Goal: Transaction & Acquisition: Purchase product/service

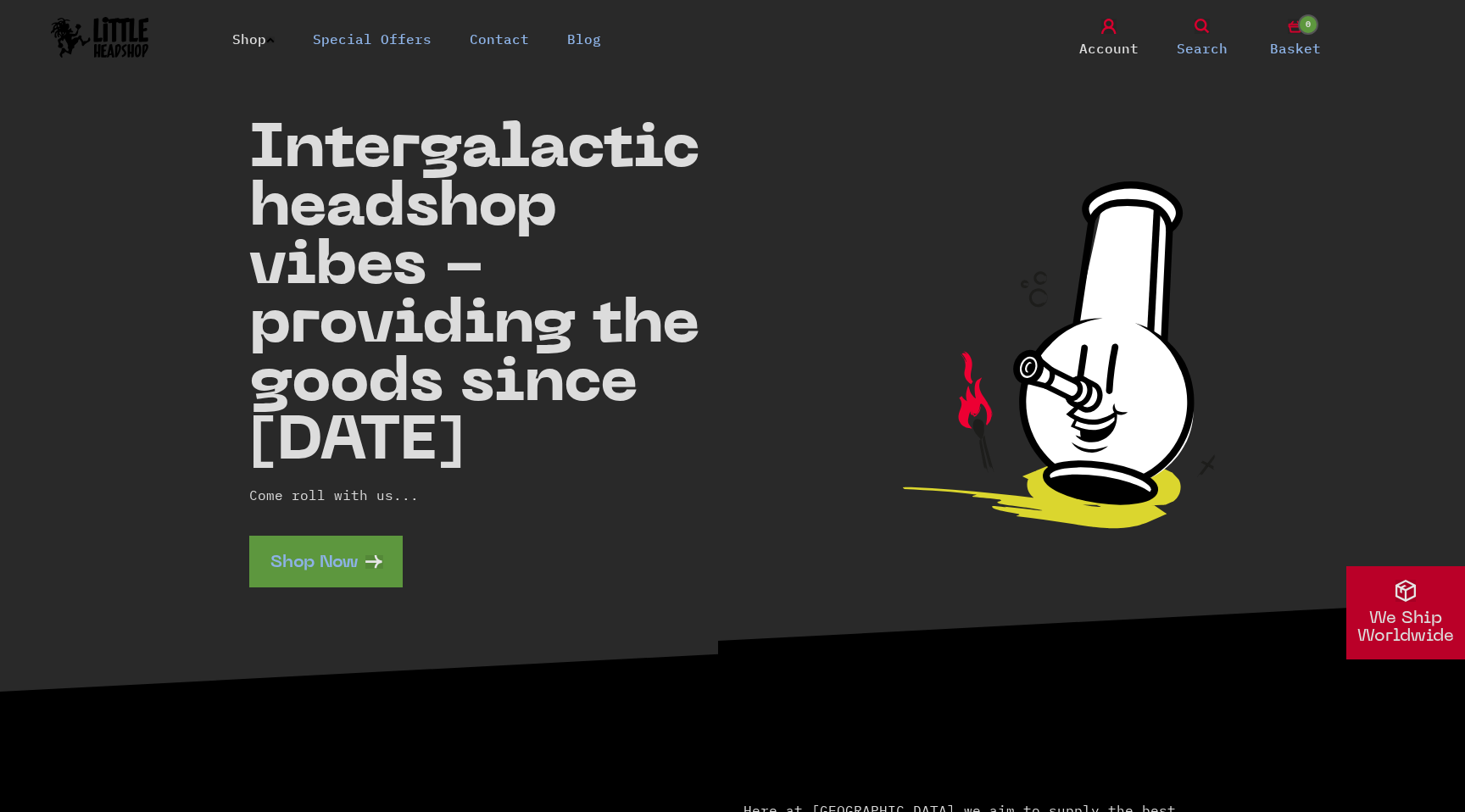
click at [253, 36] on link "Shop" at bounding box center [253, 39] width 43 height 17
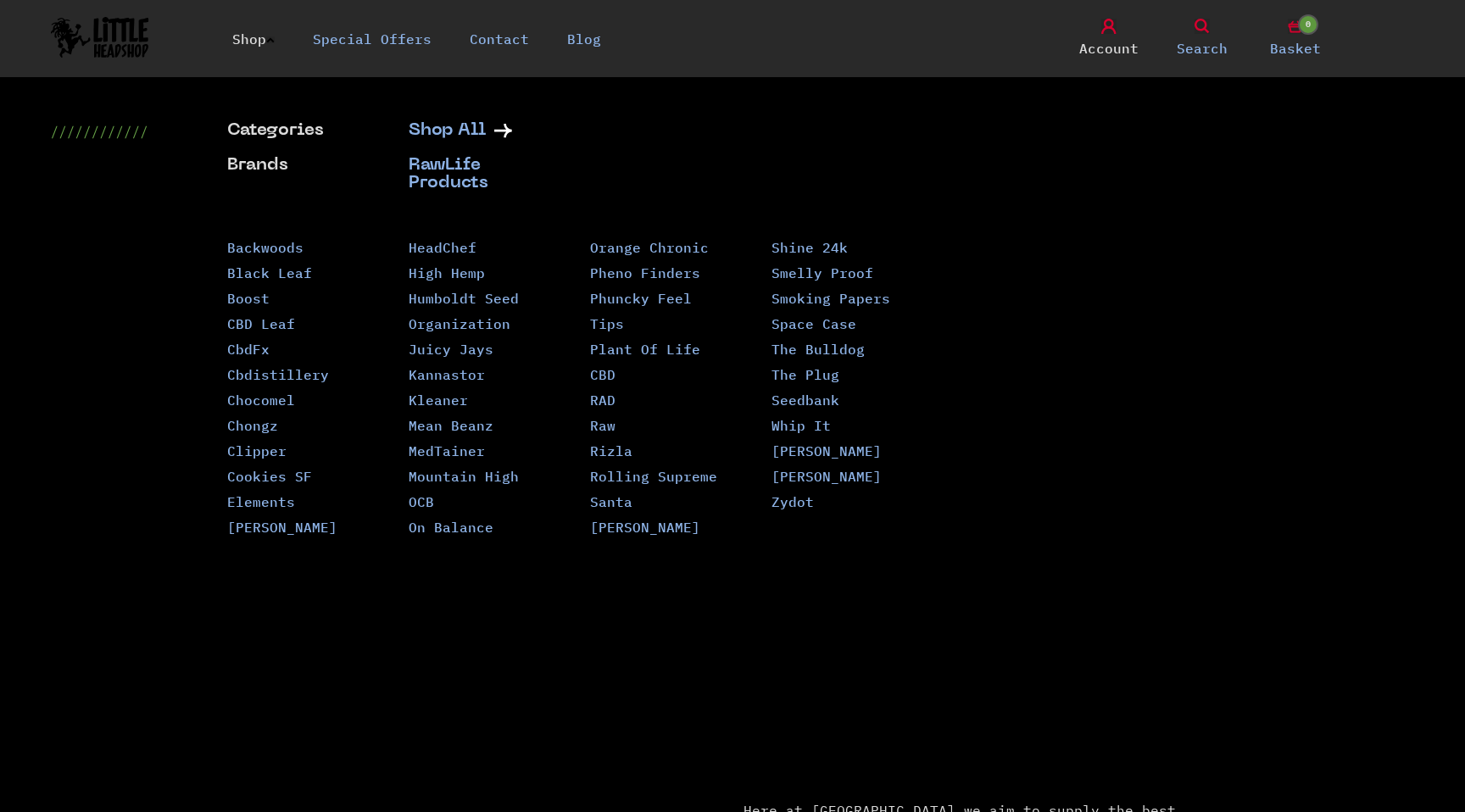
click at [264, 247] on link "Backwoods" at bounding box center [265, 247] width 76 height 17
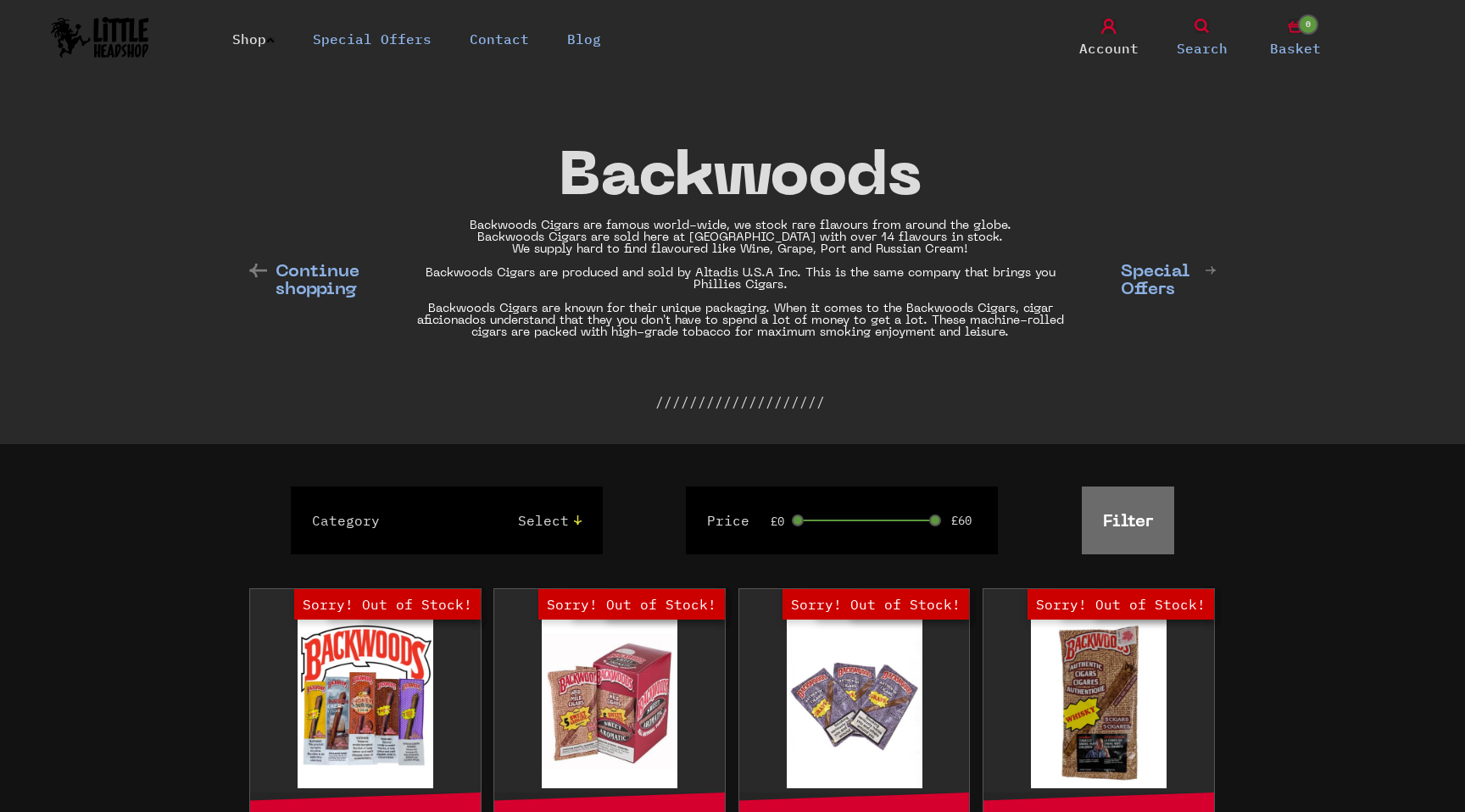
click at [271, 38] on link "Shop" at bounding box center [253, 39] width 43 height 17
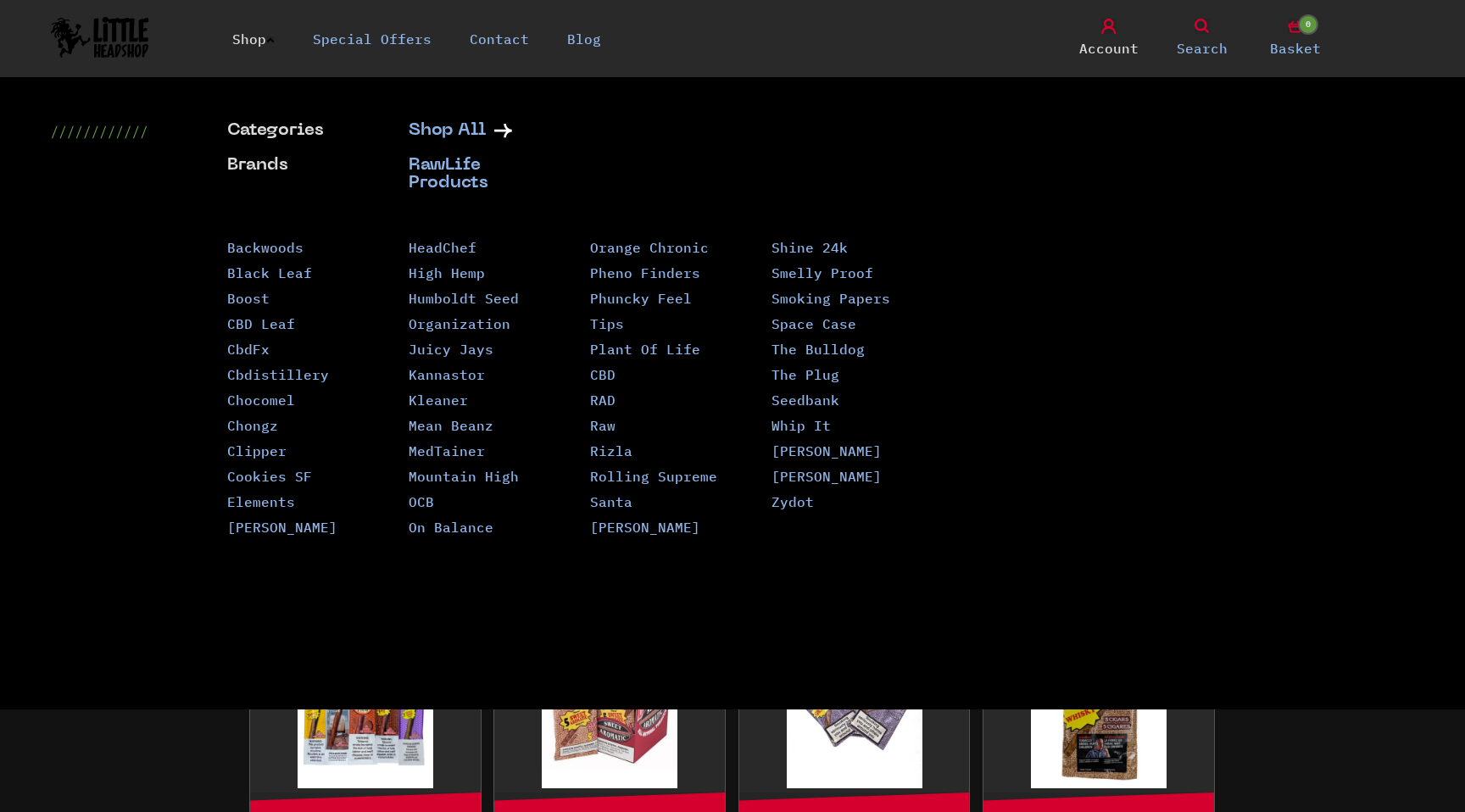
click at [463, 251] on link "HeadChef" at bounding box center [442, 247] width 67 height 17
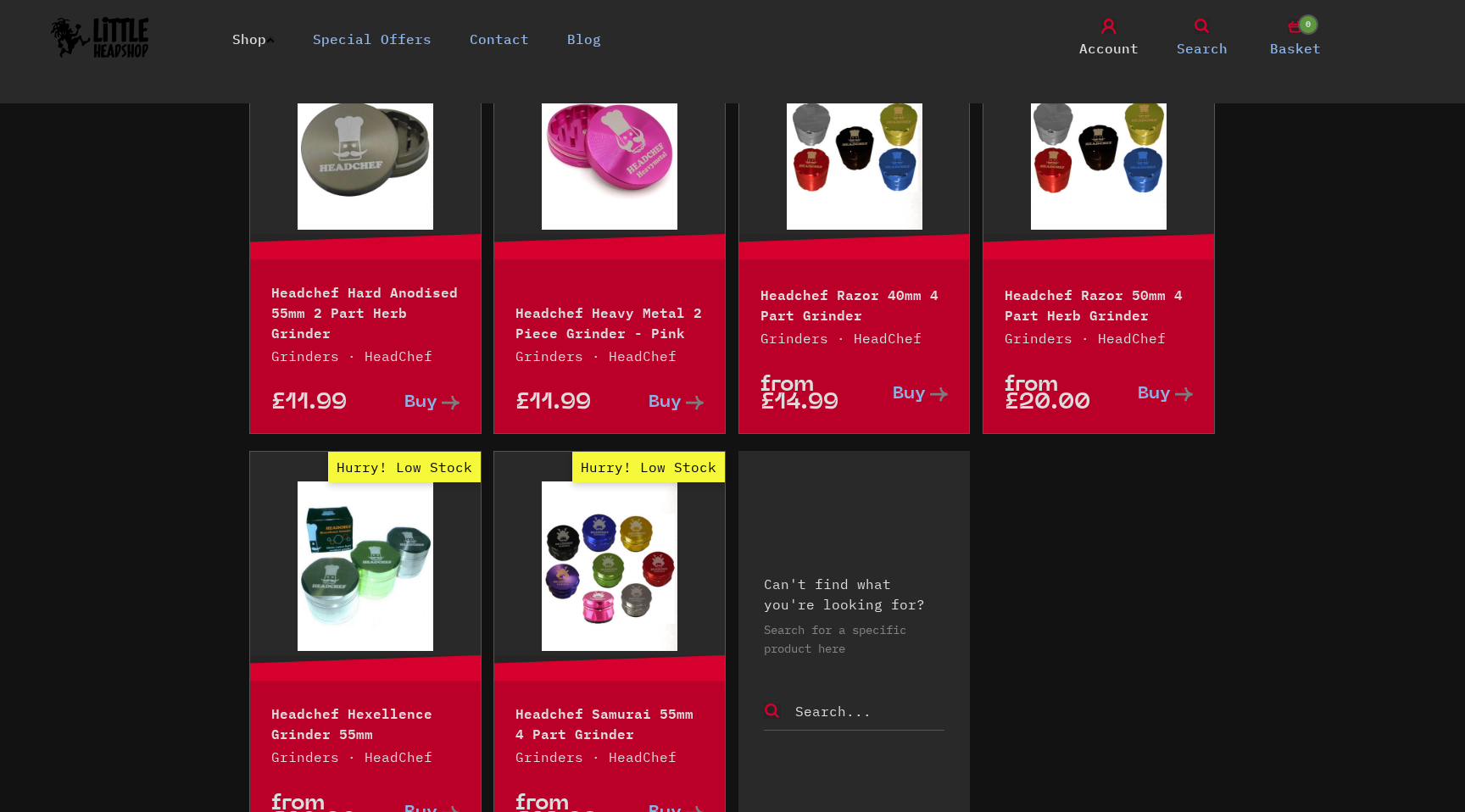
scroll to position [441, 0]
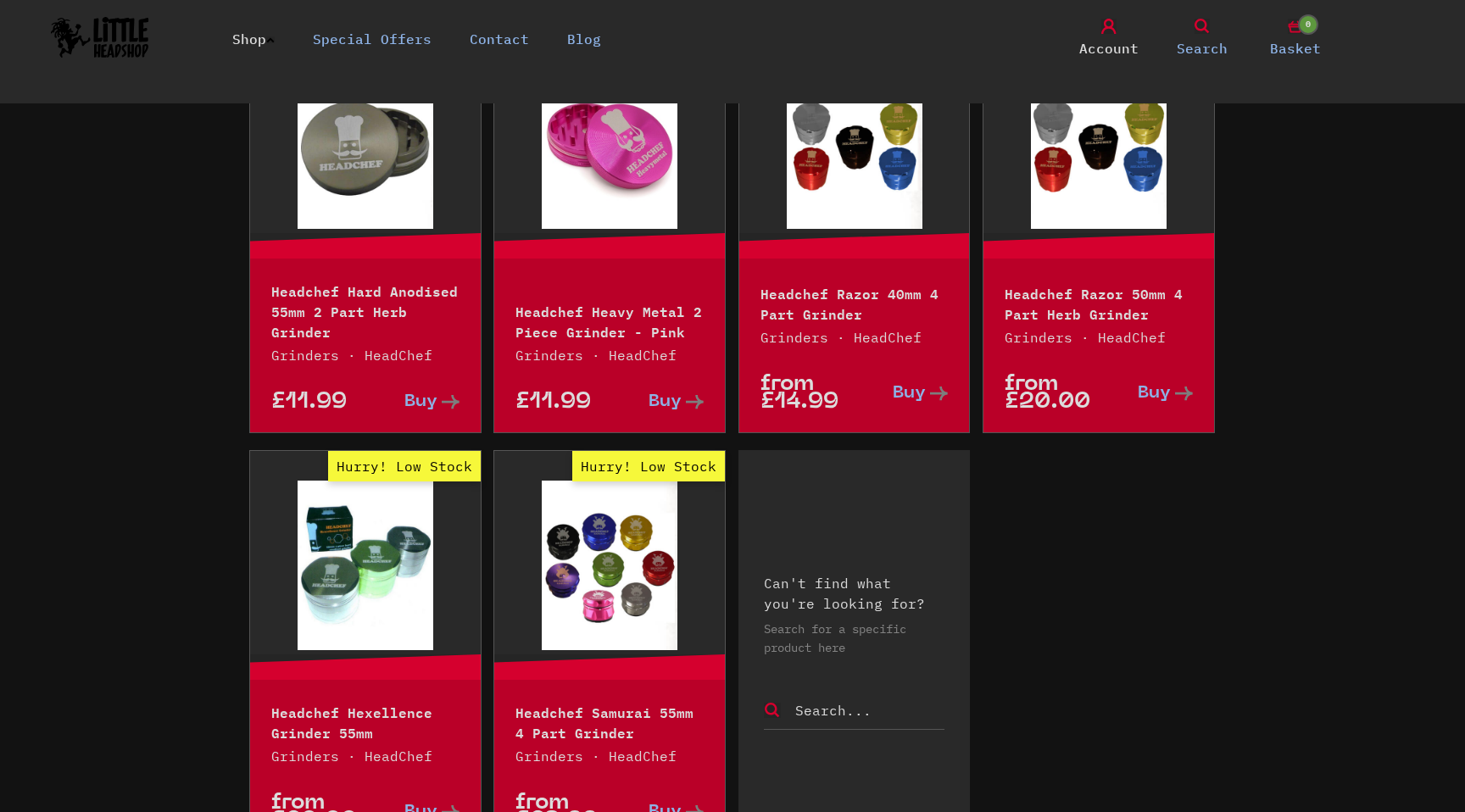
click at [381, 722] on p "Headchef Hexellence Grinder 55mm" at bounding box center [365, 722] width 189 height 41
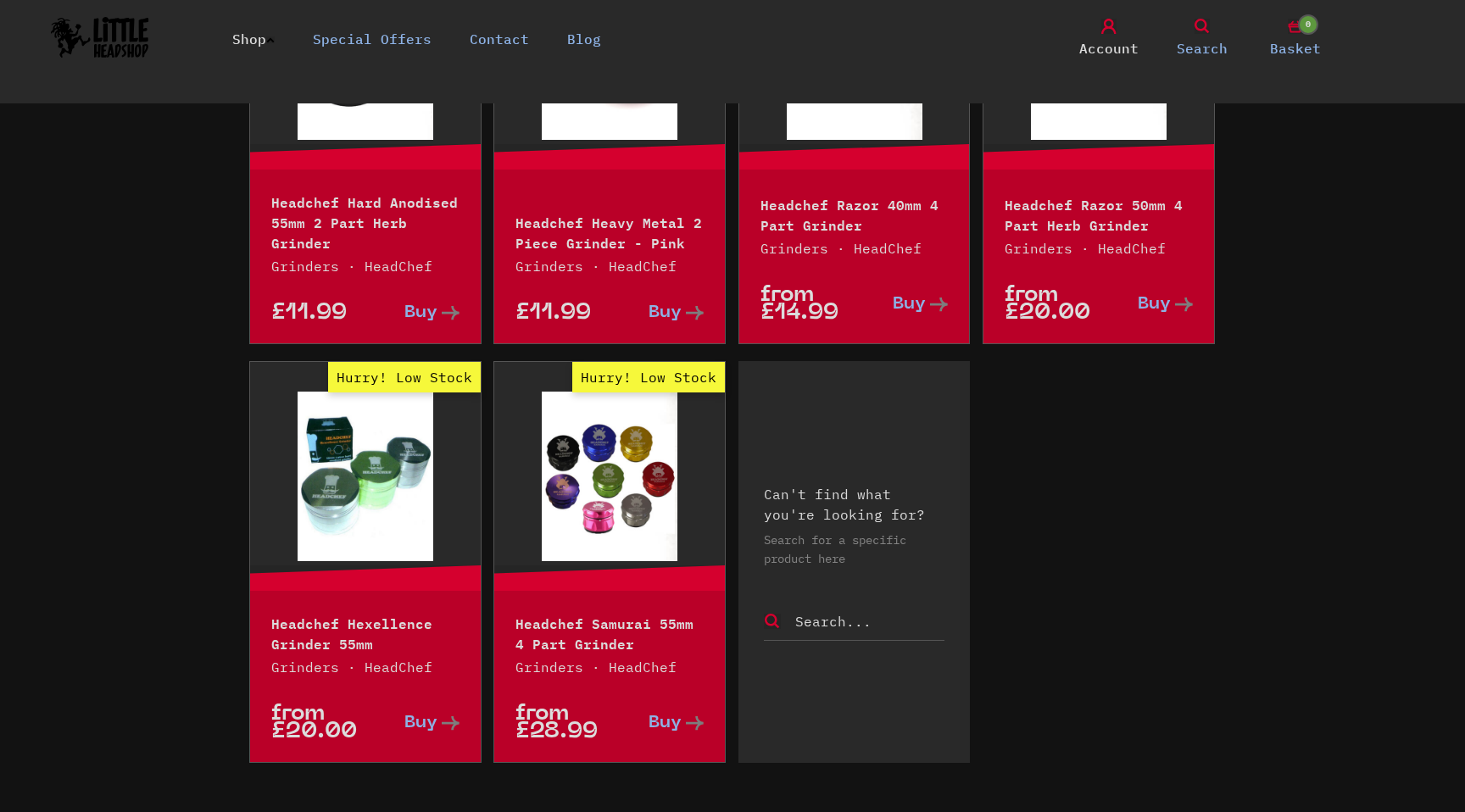
scroll to position [516, 0]
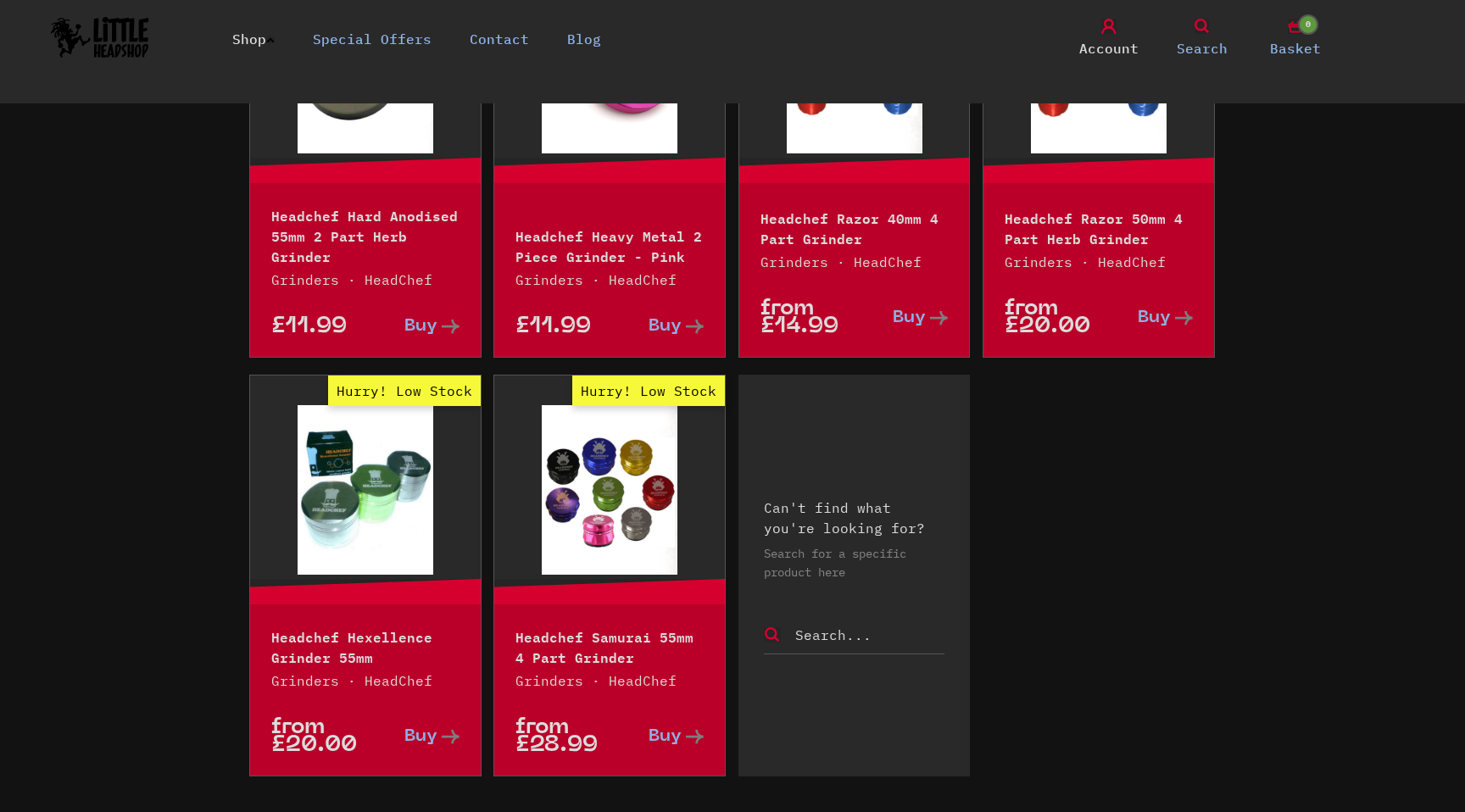
click at [426, 733] on span "Buy" at bounding box center [421, 736] width 33 height 18
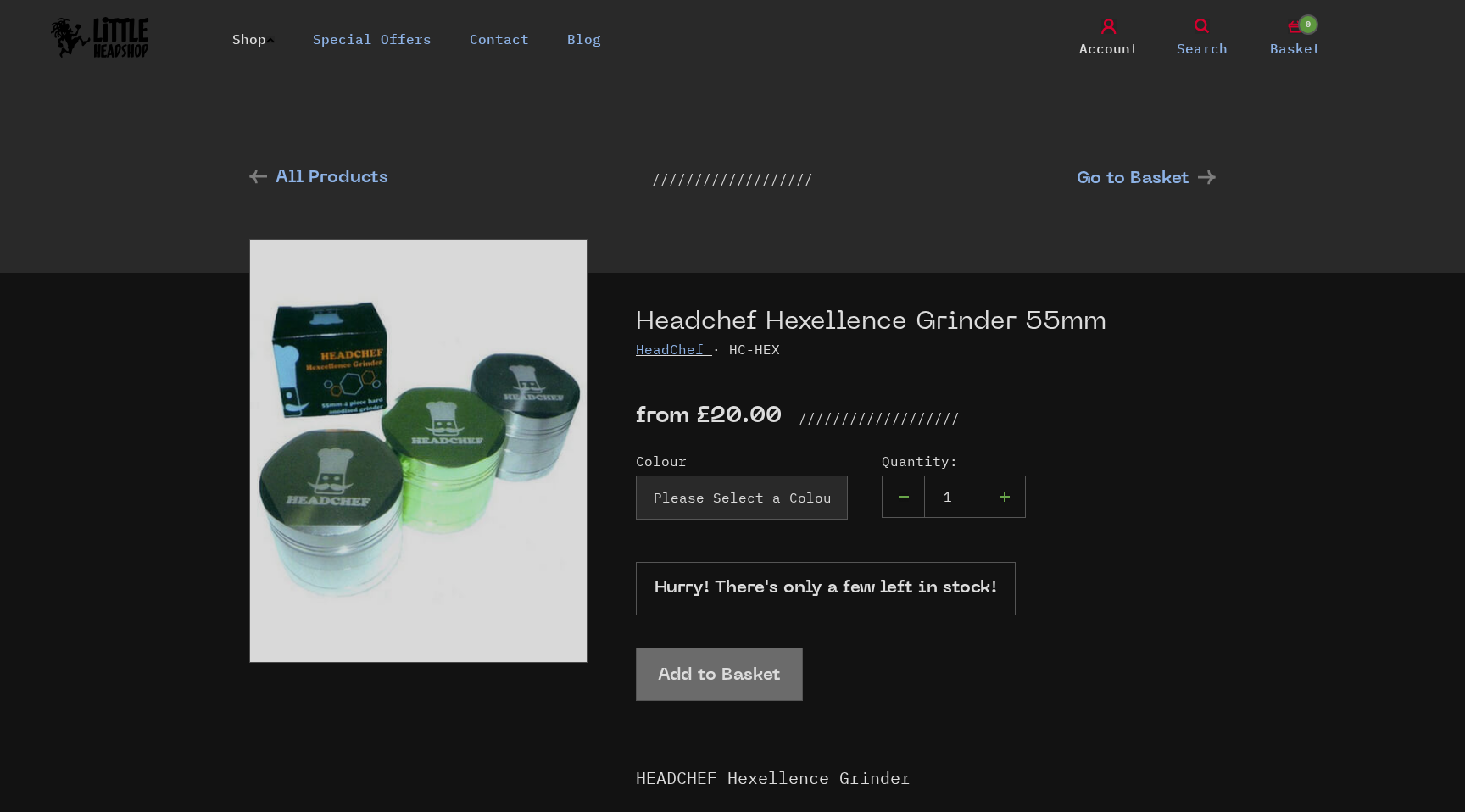
click at [539, 496] on img at bounding box center [418, 450] width 338 height 424
click at [695, 502] on select "Please Select a Colour Silver/Grey - £20.00 Purple - £20.00 Orange - £20.00 Bla…" at bounding box center [741, 497] width 212 height 44
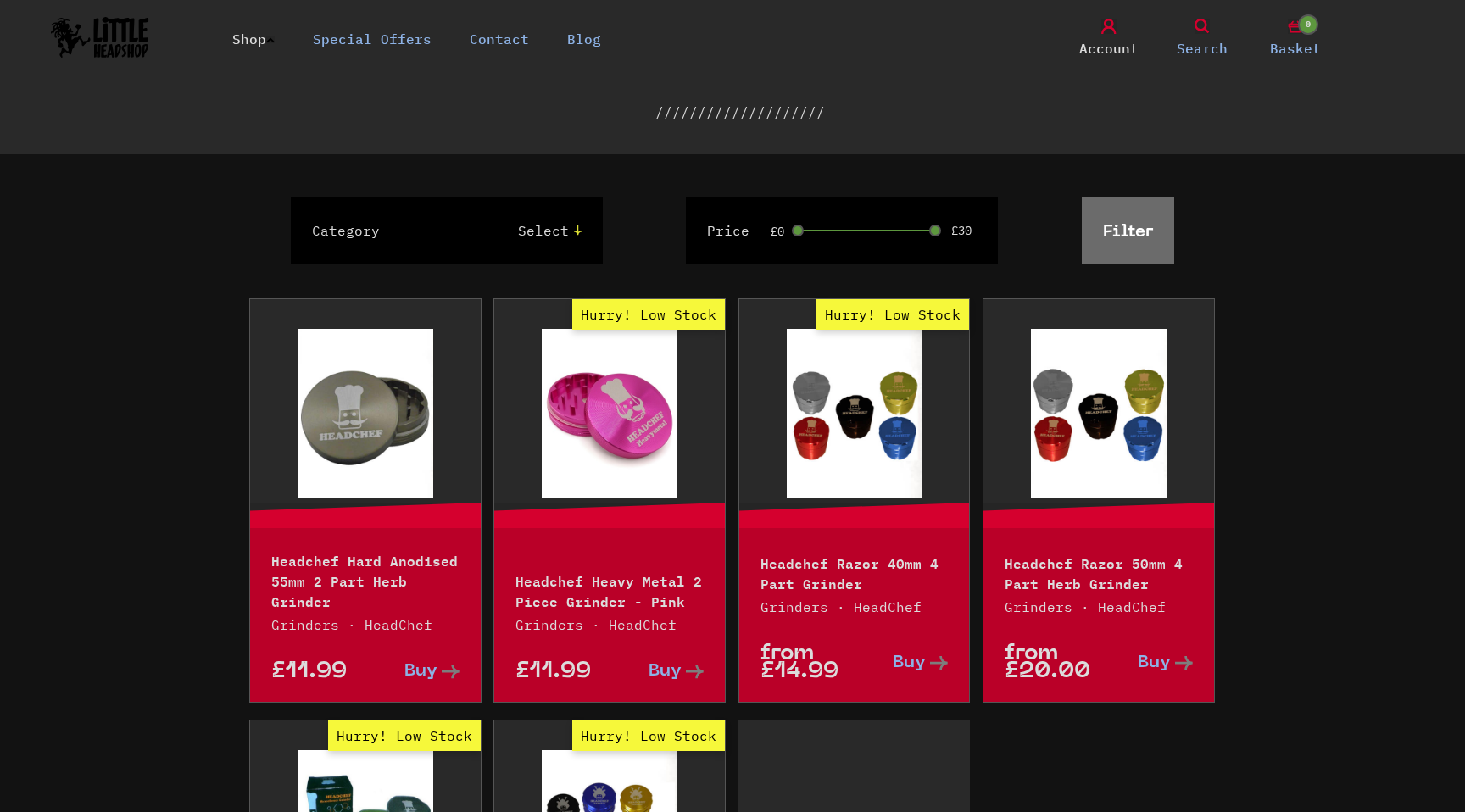
scroll to position [158, 0]
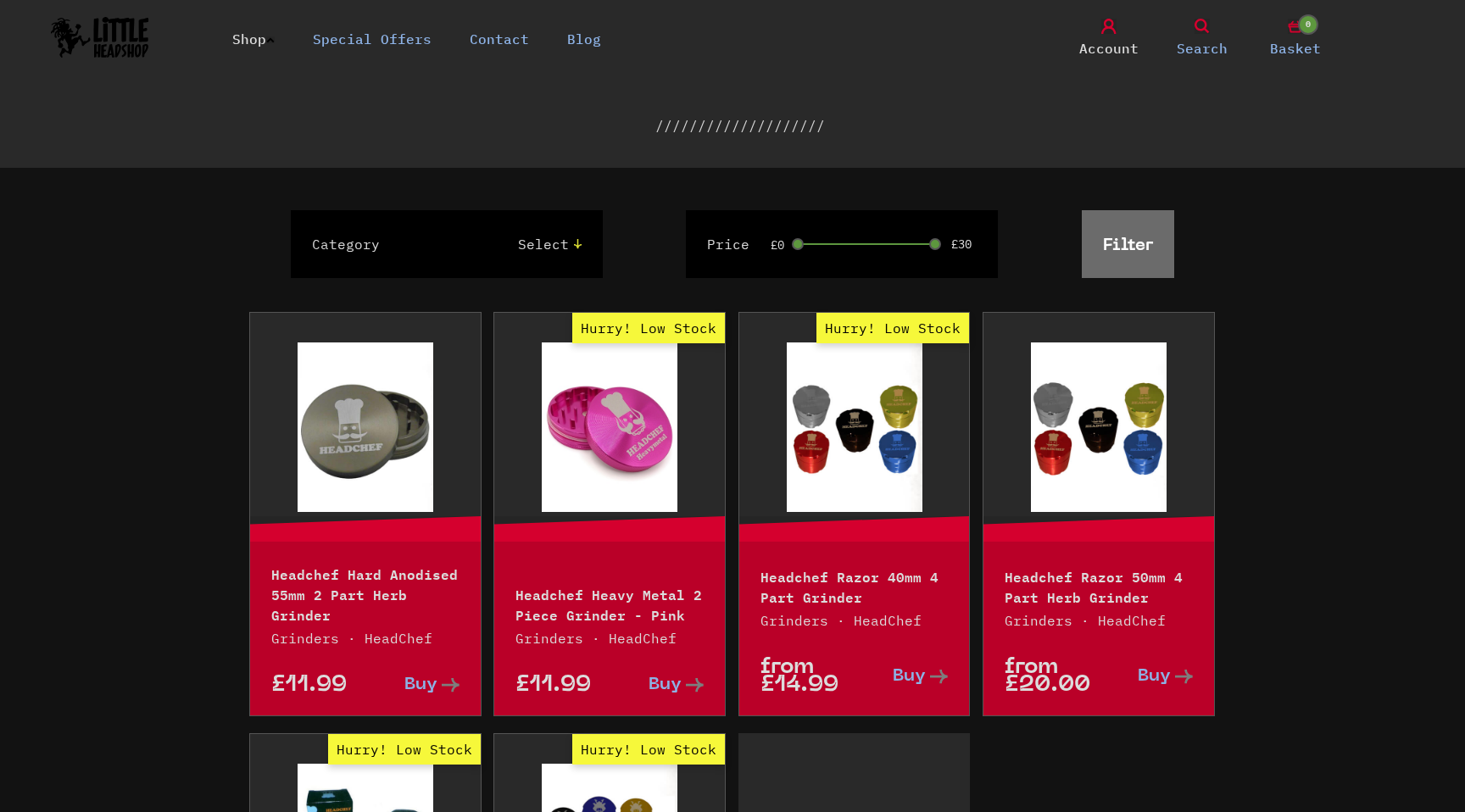
click at [526, 241] on select "Select Grinders" at bounding box center [497, 244] width 167 height 20
click at [268, 41] on link "Shop" at bounding box center [253, 39] width 43 height 17
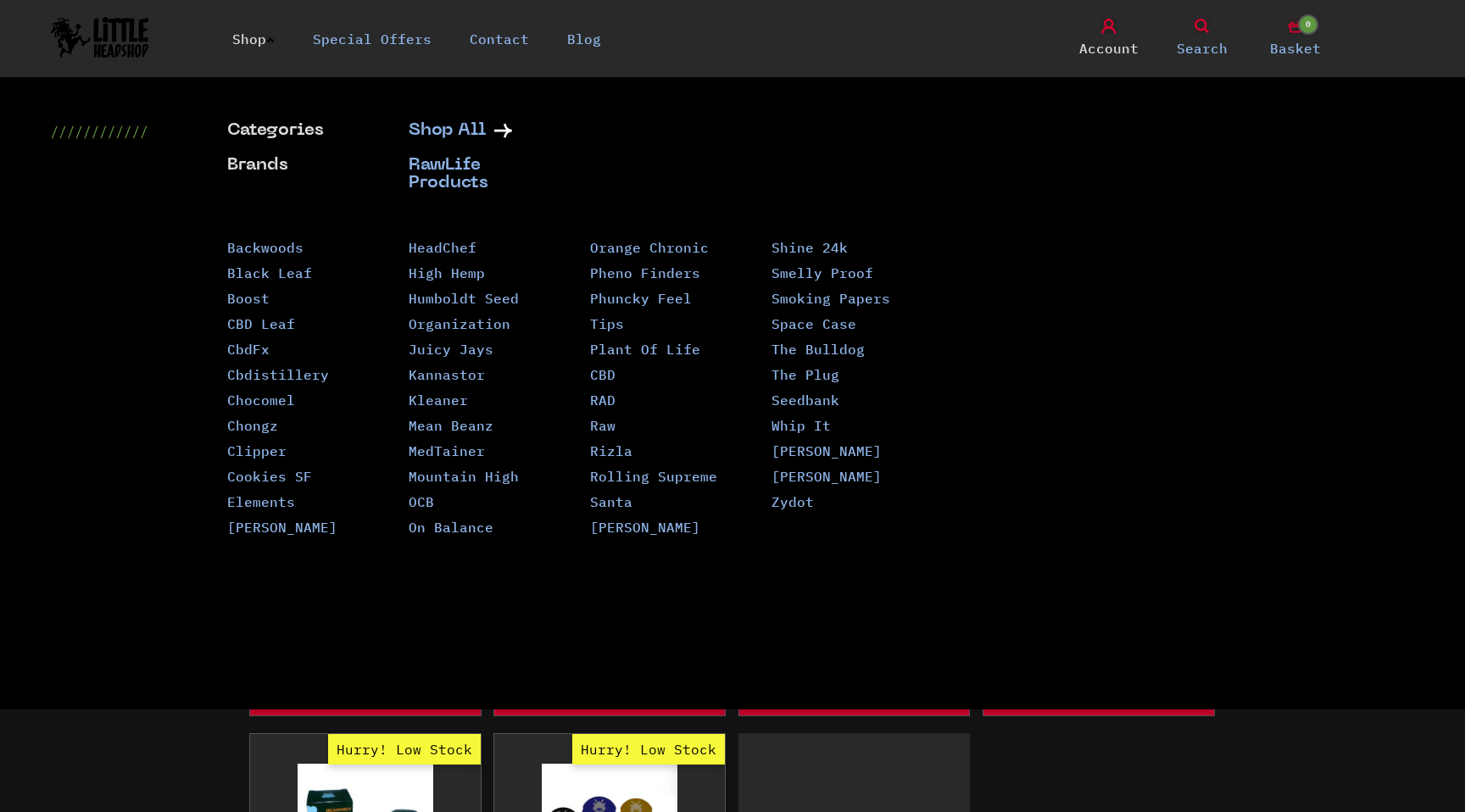
click at [464, 430] on link "Mean Beanz" at bounding box center [451, 426] width 84 height 17
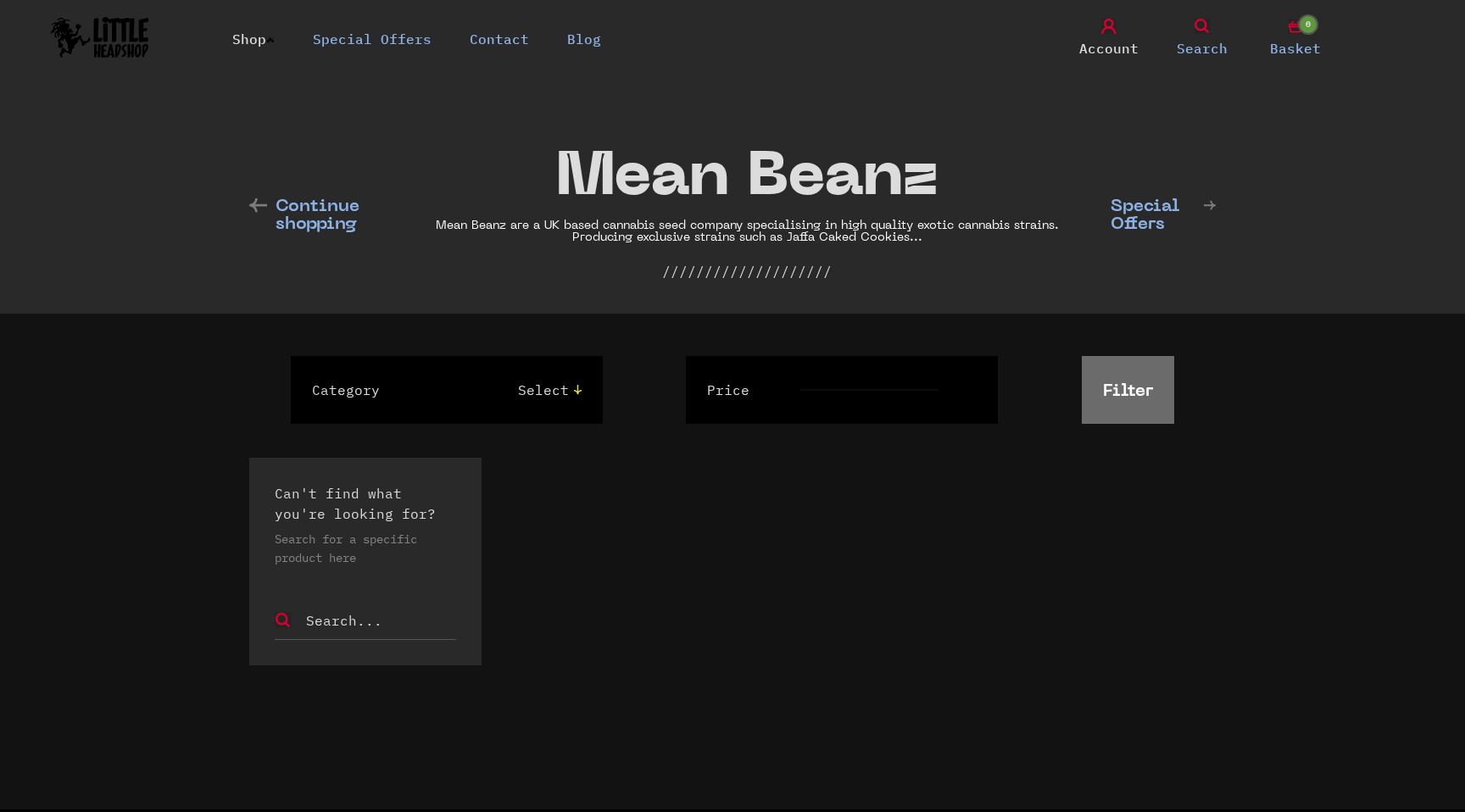
click at [275, 37] on icon at bounding box center [270, 40] width 9 height 7
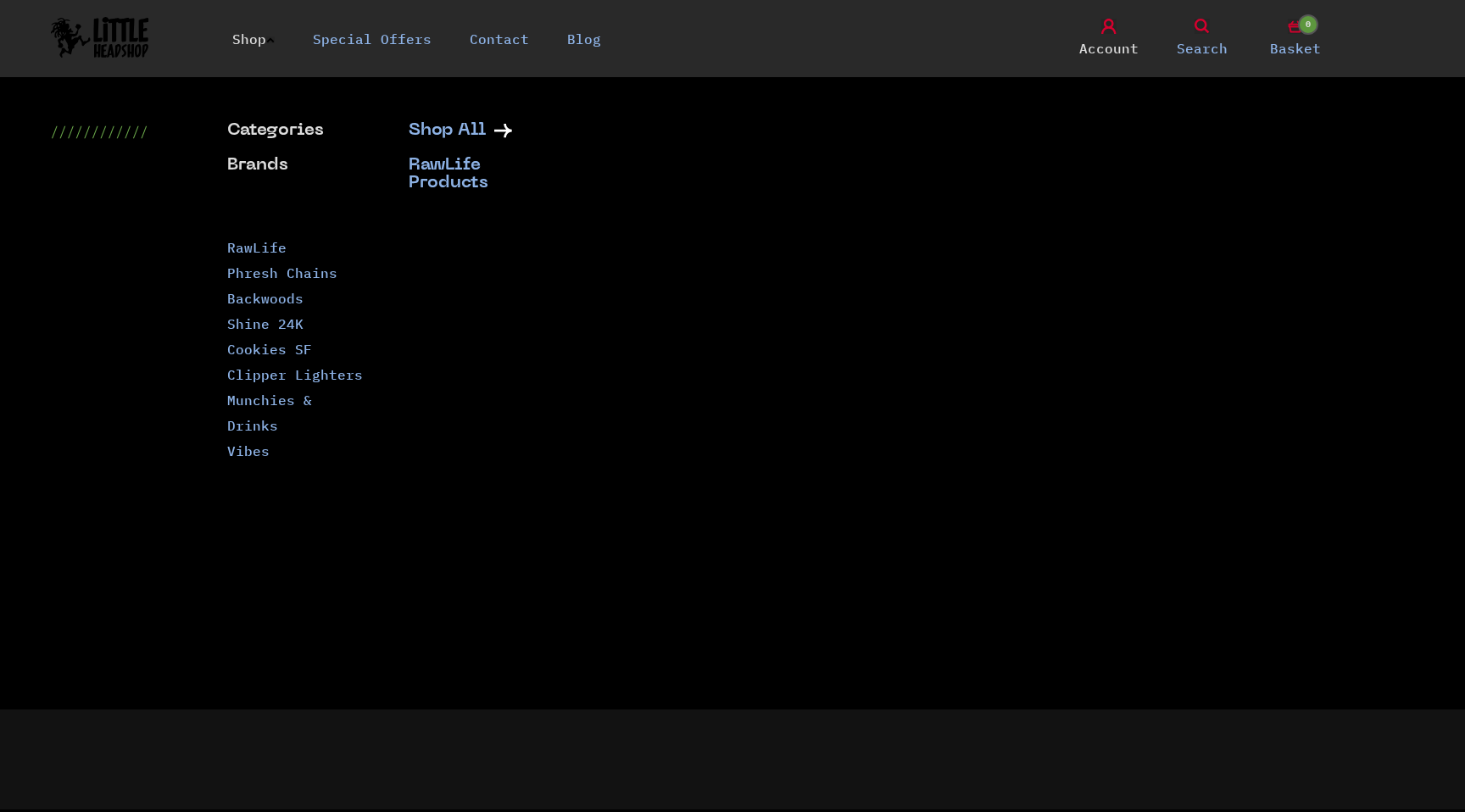
click at [432, 173] on link "RawLife Products" at bounding box center [478, 175] width 139 height 36
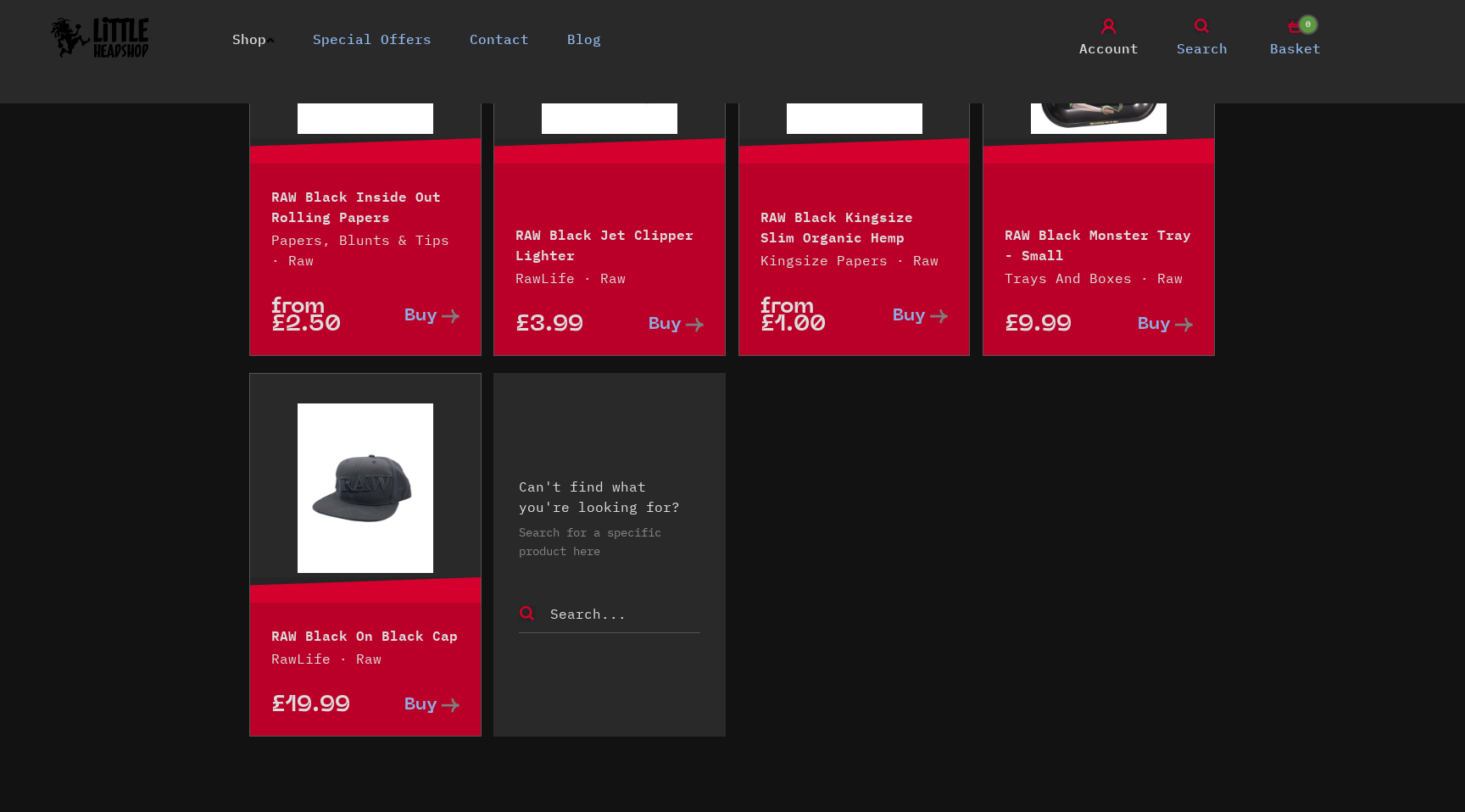
scroll to position [2341, 0]
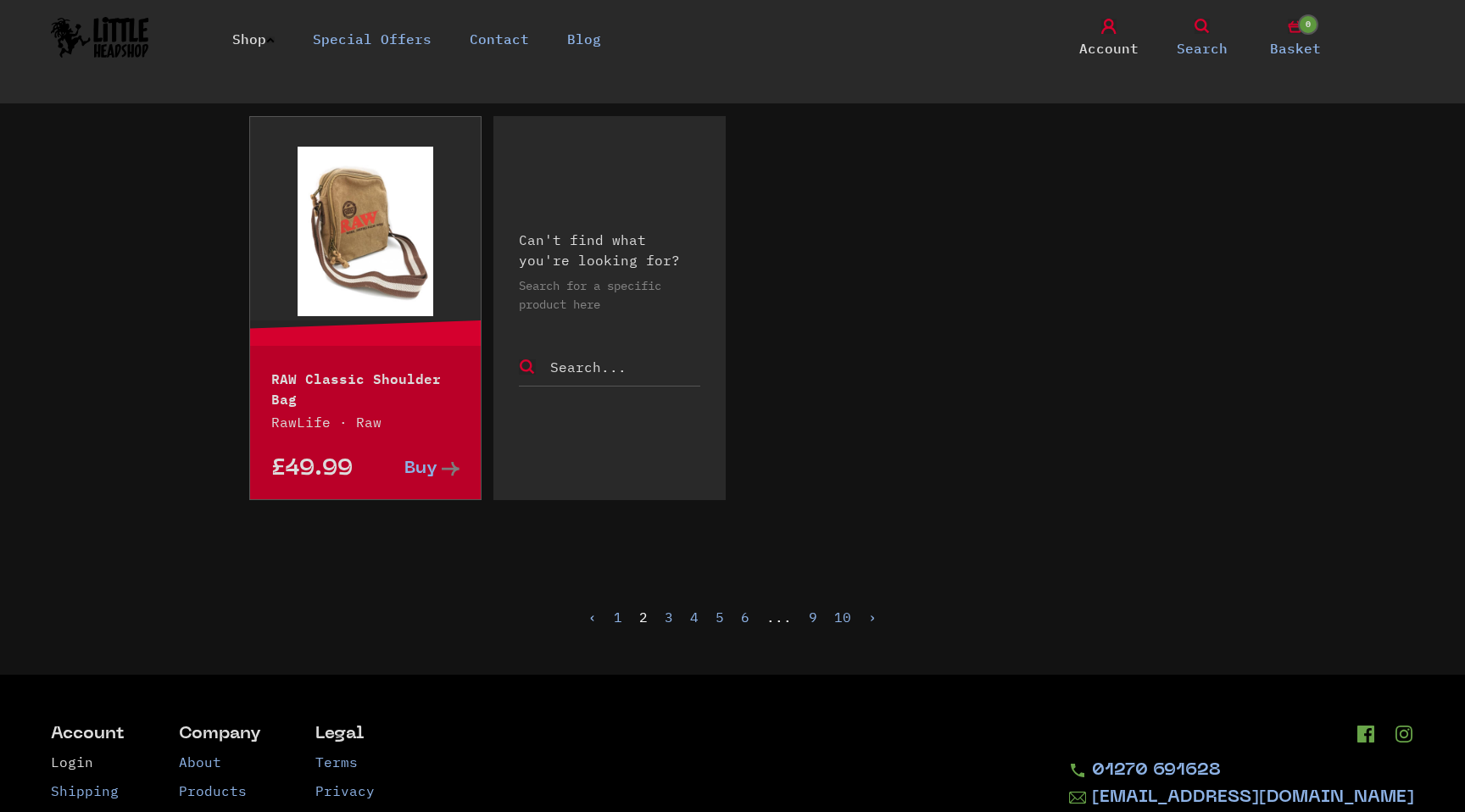
scroll to position [2541, 0]
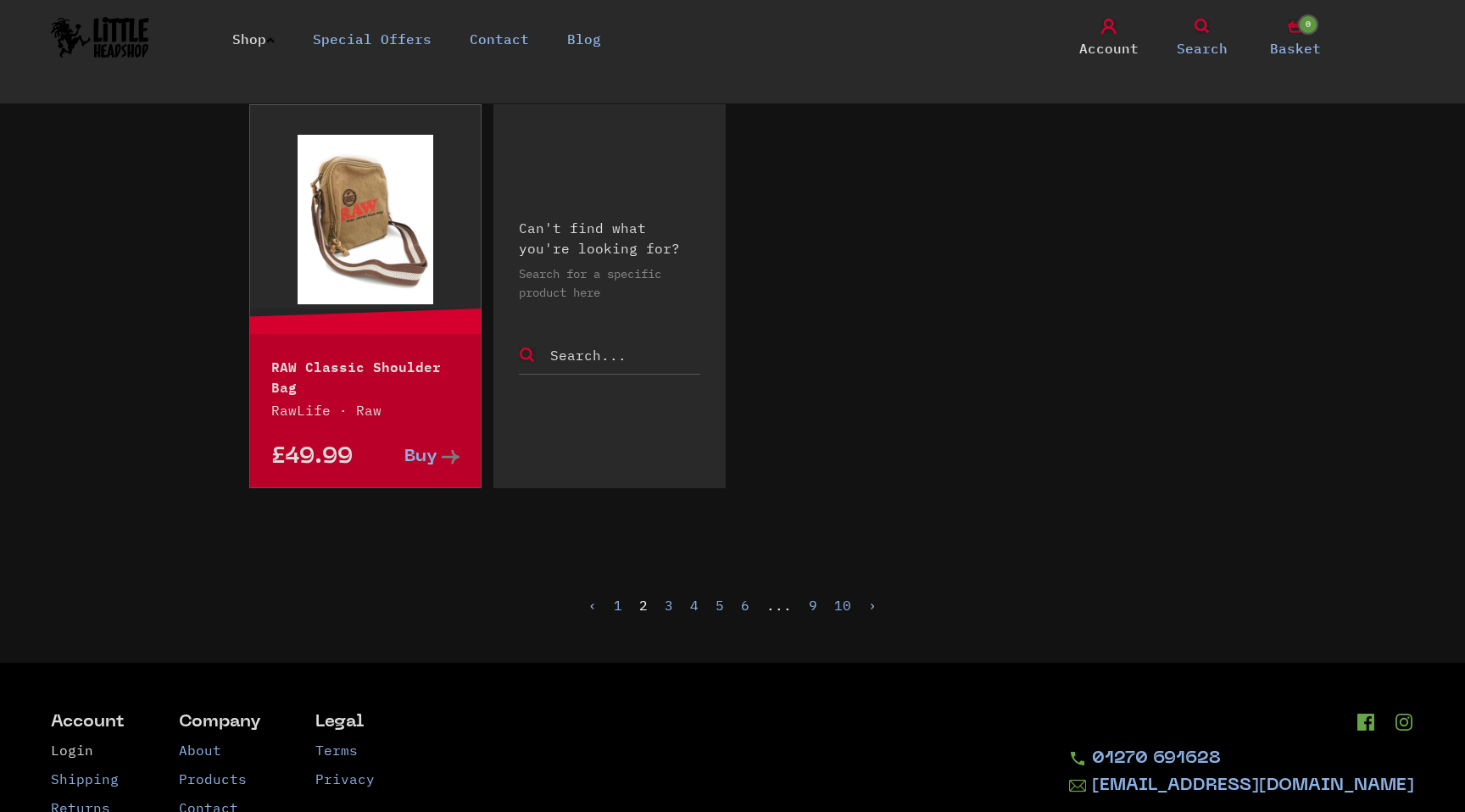
click at [868, 606] on link "›" at bounding box center [872, 605] width 9 height 17
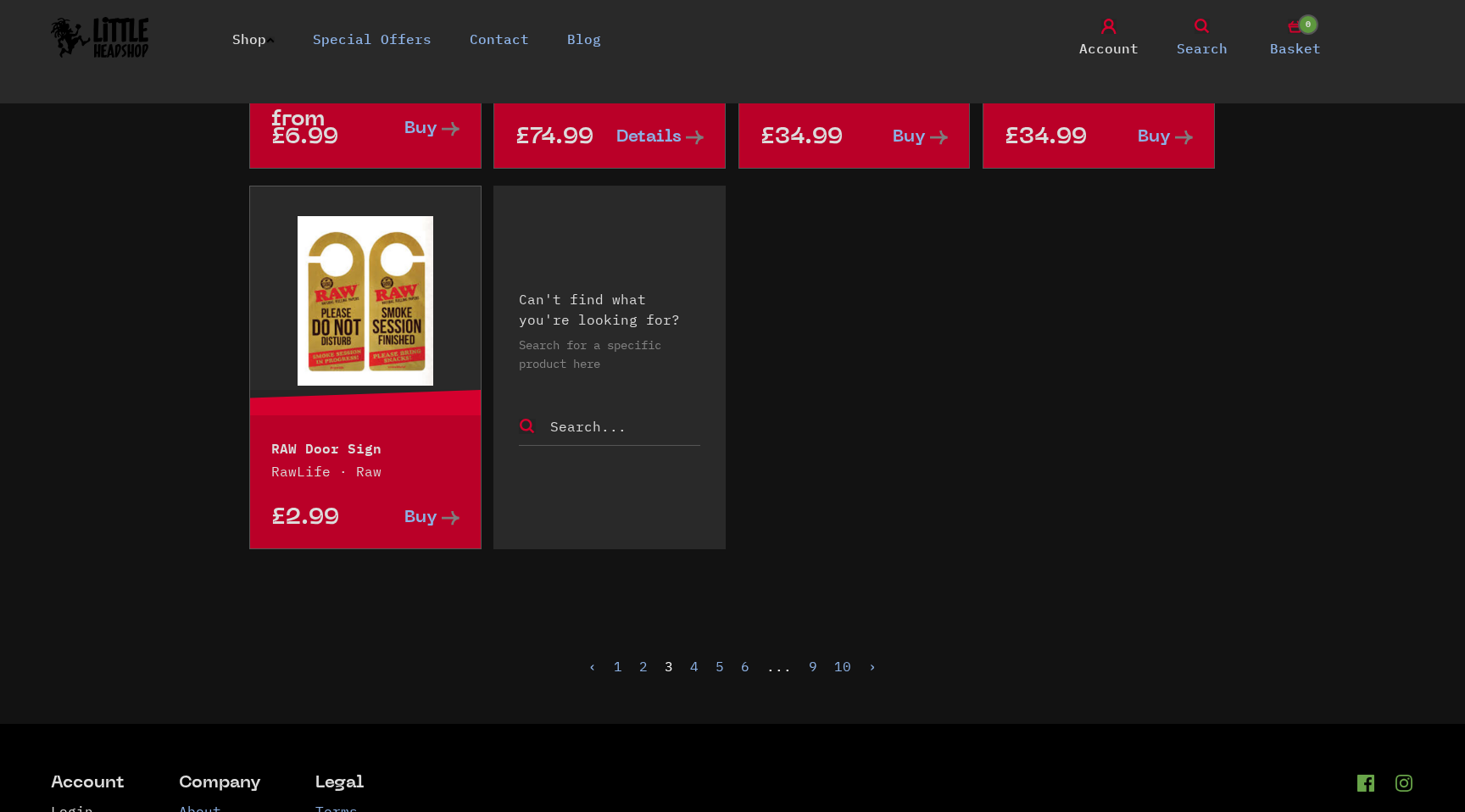
scroll to position [2421, 0]
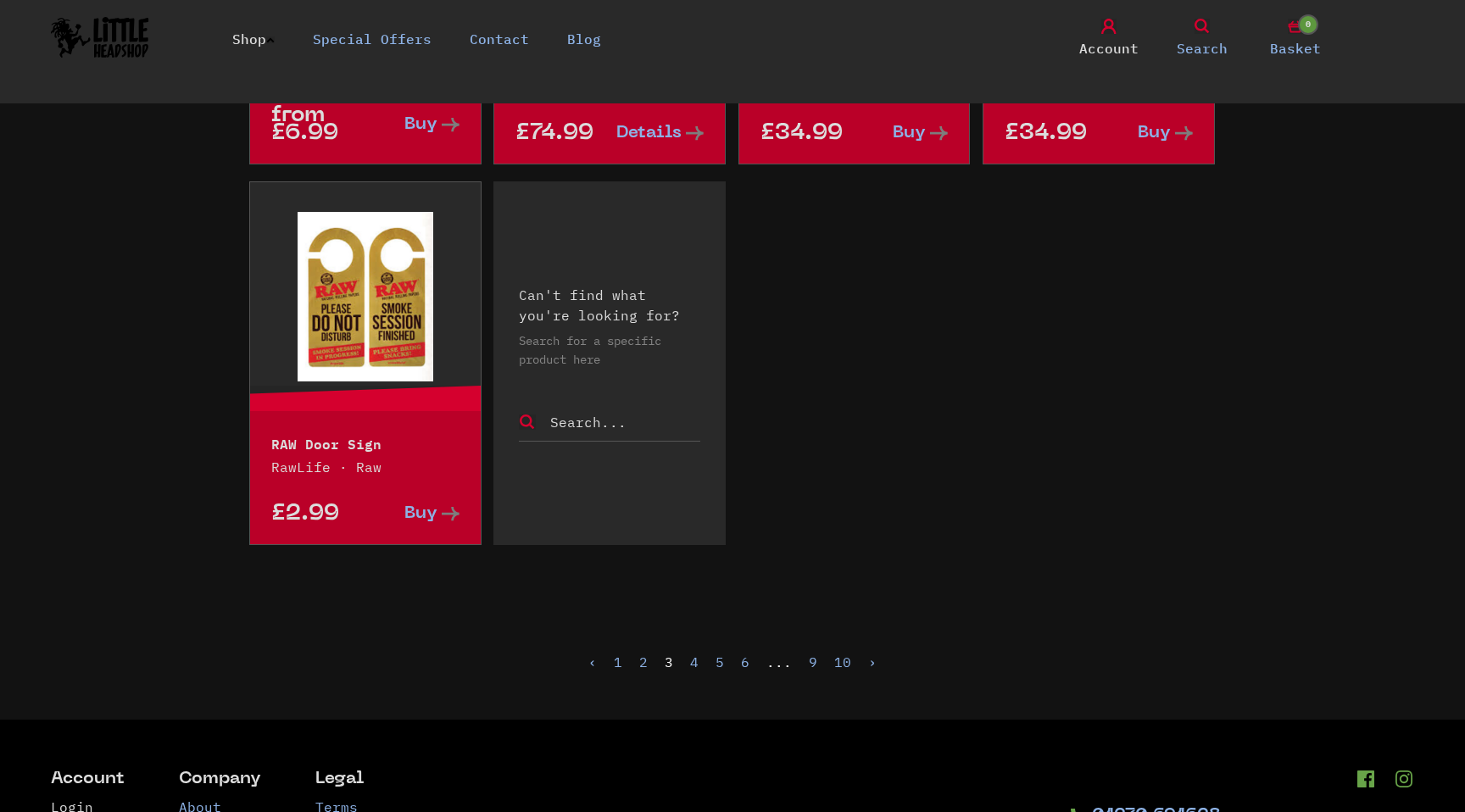
click at [870, 660] on link "›" at bounding box center [872, 662] width 9 height 17
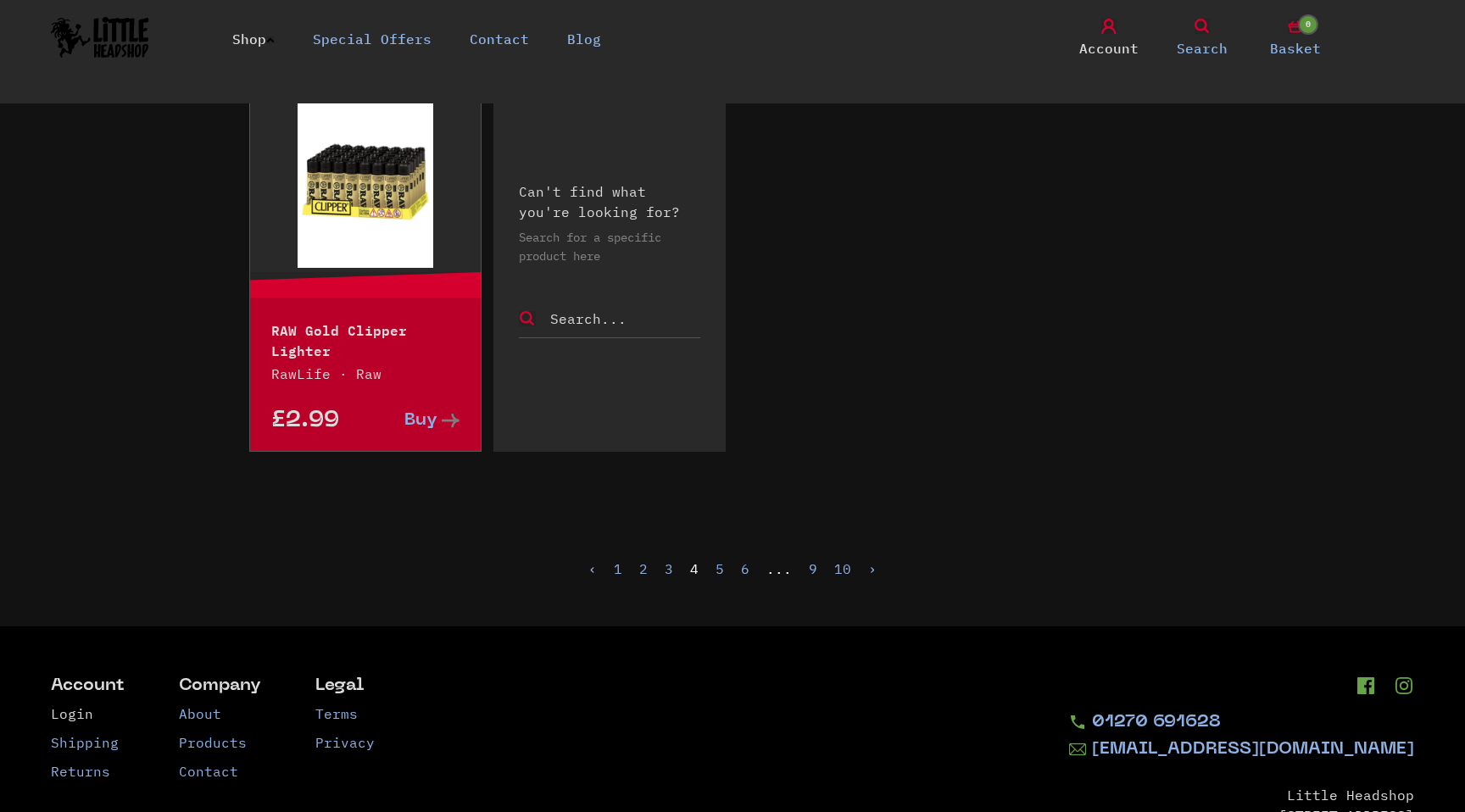
scroll to position [2557, 0]
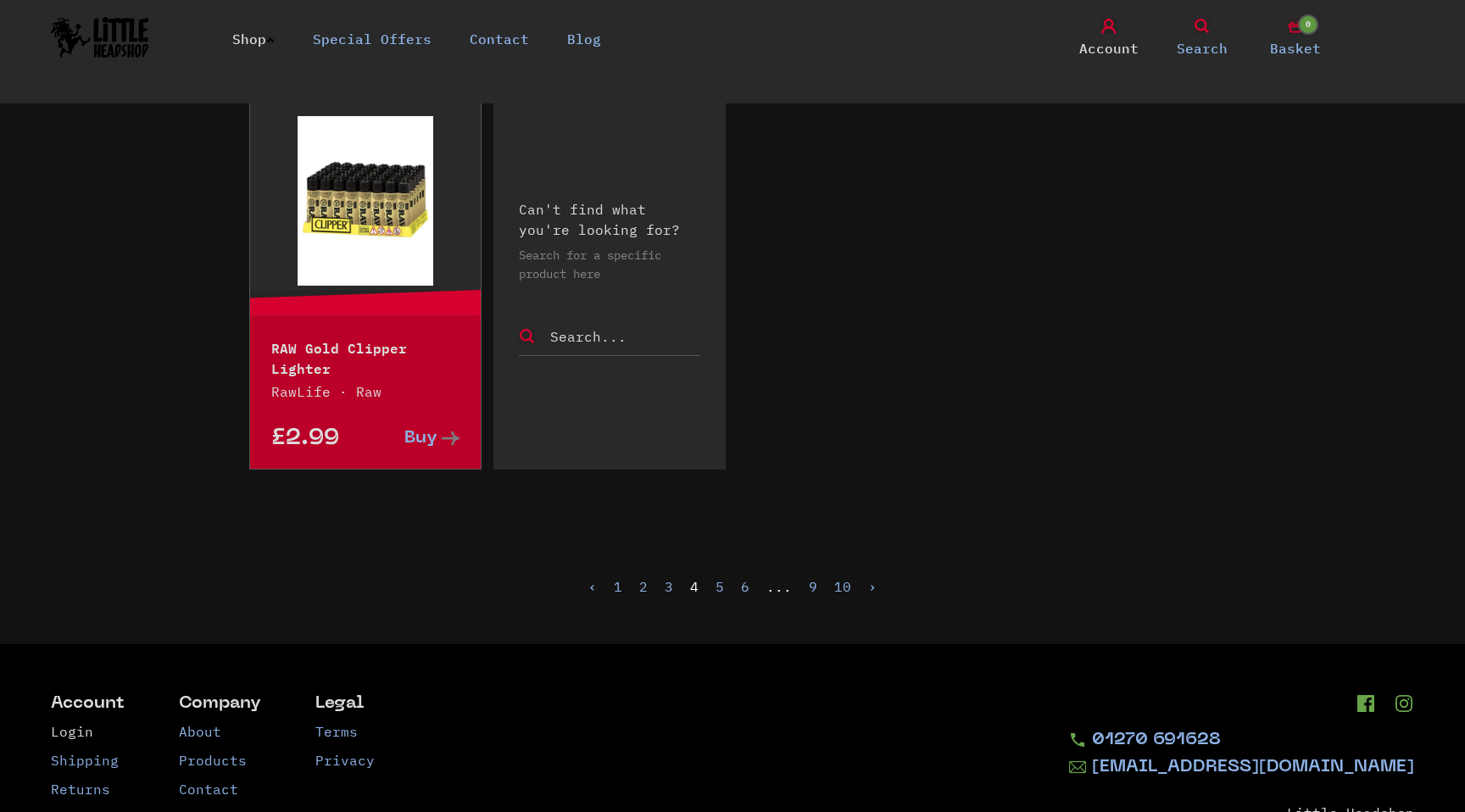
click at [868, 590] on link "›" at bounding box center [872, 587] width 9 height 17
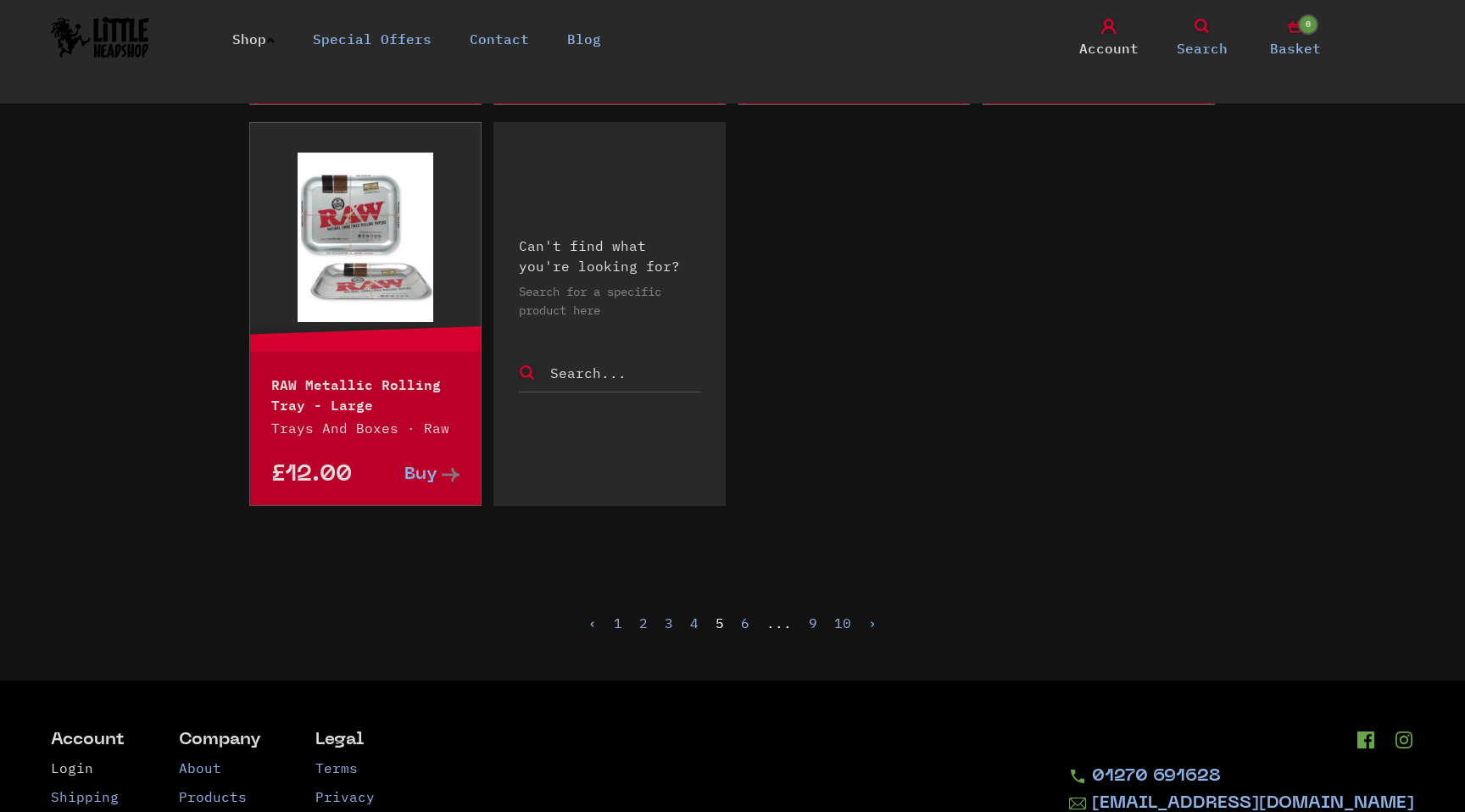
scroll to position [2578, 0]
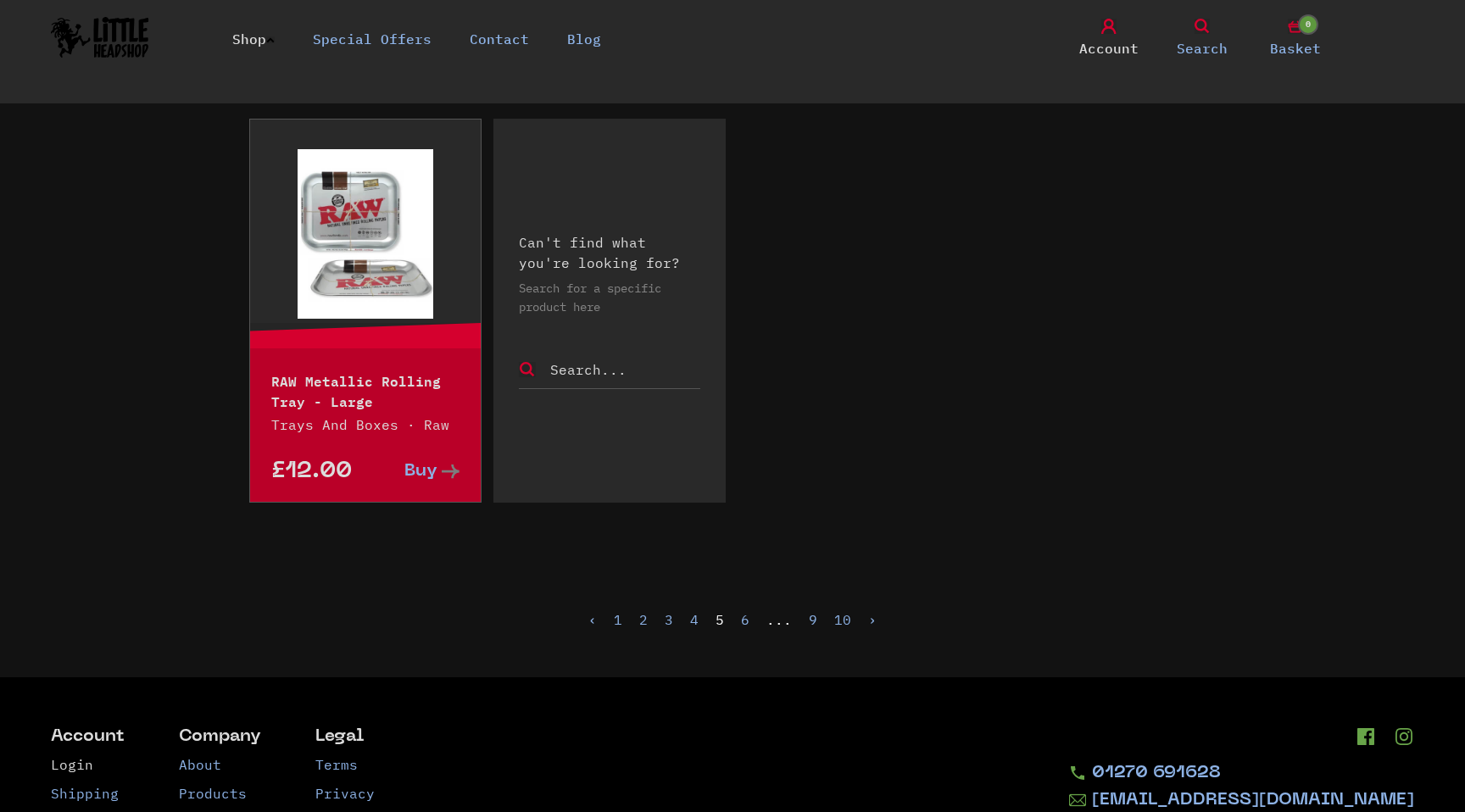
click at [868, 622] on link "›" at bounding box center [872, 619] width 9 height 17
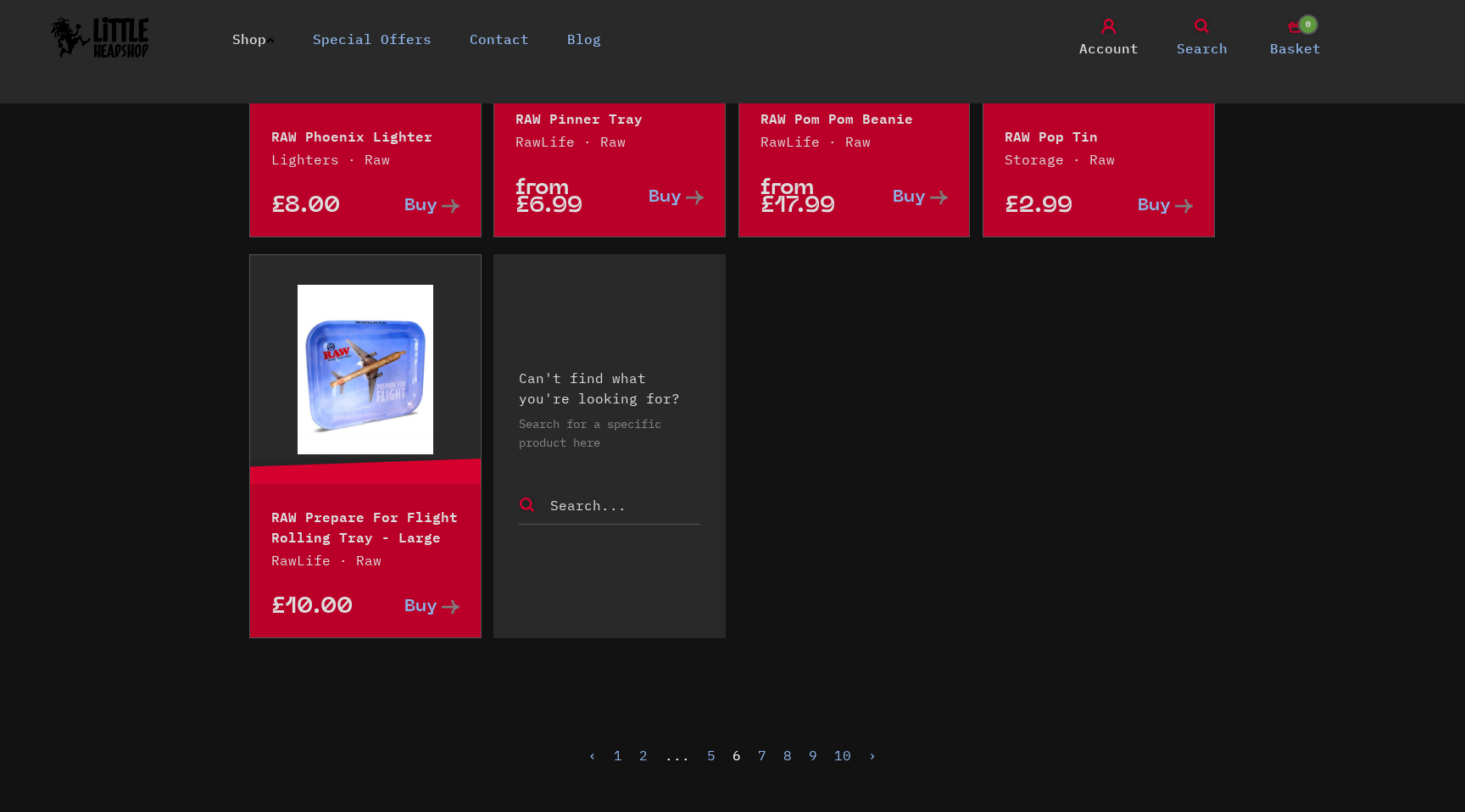
scroll to position [2473, 0]
